Goal: Task Accomplishment & Management: Use online tool/utility

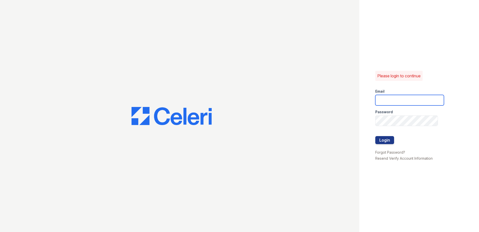
click at [380, 102] on input "email" at bounding box center [410, 100] width 69 height 11
type input "[EMAIL_ADDRESS][DOMAIN_NAME]"
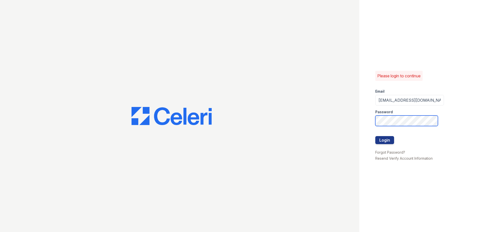
click at [376, 136] on button "Login" at bounding box center [385, 140] width 19 height 8
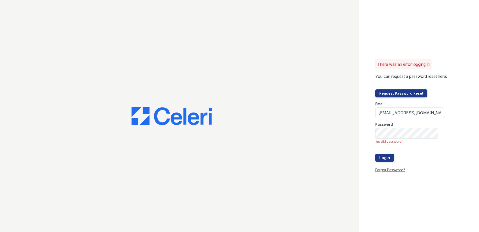
click at [392, 168] on link "Forgot Password?" at bounding box center [391, 169] width 30 height 4
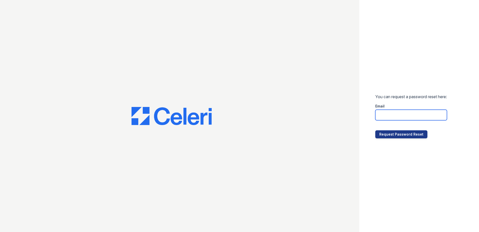
click at [386, 118] on input "email" at bounding box center [412, 115] width 72 height 11
type input "[EMAIL_ADDRESS][DOMAIN_NAME]"
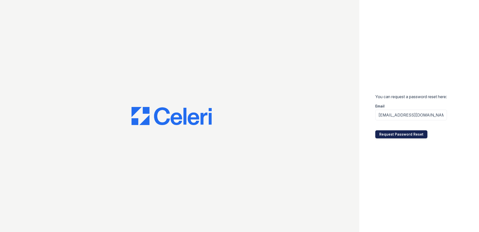
click at [394, 134] on button "Request Password Reset" at bounding box center [402, 134] width 52 height 8
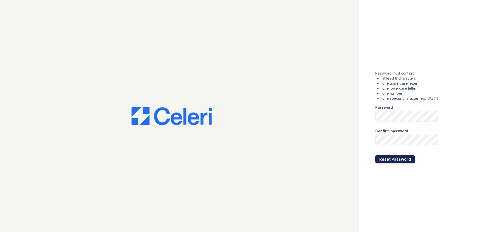
click at [393, 160] on button "Reset Password" at bounding box center [396, 159] width 40 height 8
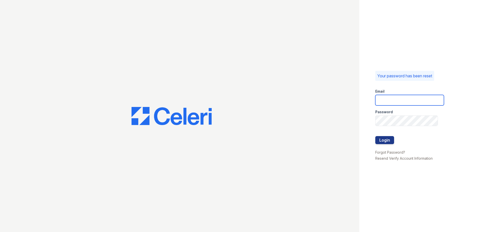
click at [386, 100] on input "email" at bounding box center [410, 100] width 69 height 11
type input "mgamble@mmgmgt.com"
click at [383, 139] on button "Login" at bounding box center [385, 140] width 19 height 8
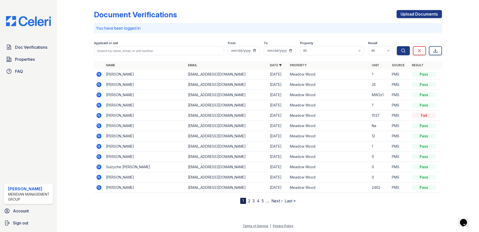
click at [424, 94] on div "Pass" at bounding box center [424, 94] width 24 height 5
click at [99, 95] on icon at bounding box center [98, 94] width 1 height 1
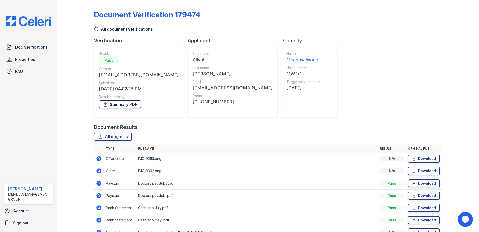
click at [116, 104] on link "Summary PDF" at bounding box center [120, 104] width 42 height 8
click at [30, 47] on span "Doc Verifications" at bounding box center [31, 47] width 32 height 6
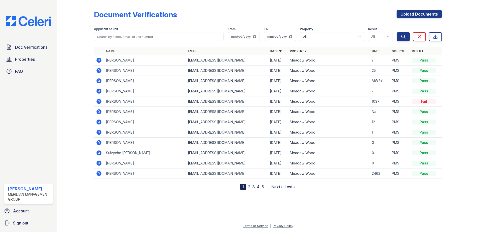
click at [100, 123] on icon at bounding box center [99, 122] width 6 height 6
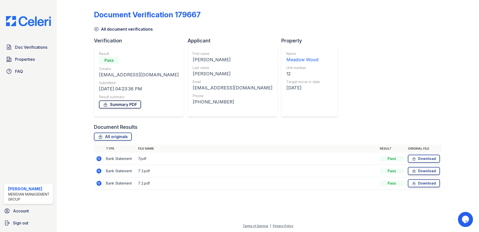
click at [121, 105] on link "Summary PDF" at bounding box center [120, 104] width 42 height 8
click at [26, 48] on span "Doc Verifications" at bounding box center [31, 47] width 32 height 6
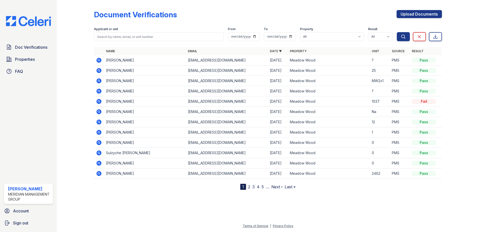
click at [99, 142] on icon at bounding box center [99, 142] width 6 height 6
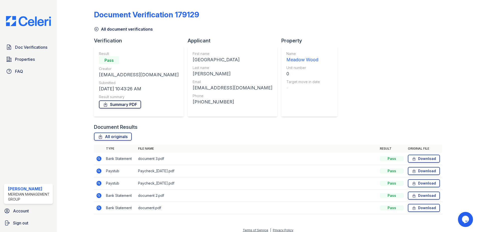
click at [121, 105] on link "Summary PDF" at bounding box center [120, 104] width 42 height 8
